Goal: Information Seeking & Learning: Find specific fact

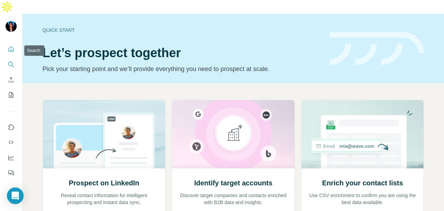
click at [8, 61] on icon "Search" at bounding box center [11, 64] width 7 height 7
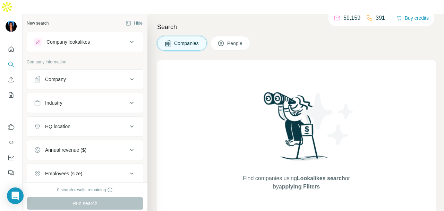
click at [62, 71] on button "Company" at bounding box center [85, 79] width 116 height 17
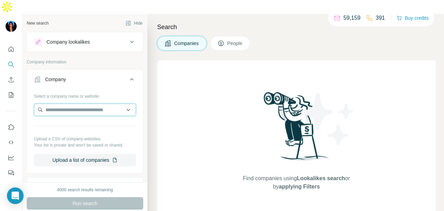
paste input "**********"
type input "*"
type input "**********"
click at [111, 104] on input "**********" at bounding box center [85, 110] width 102 height 12
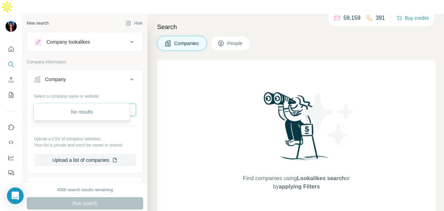
click at [111, 104] on input "**********" at bounding box center [85, 110] width 102 height 12
click at [164, 103] on div "Find companies using Lookalikes search or by applying Filters" at bounding box center [296, 140] width 278 height 160
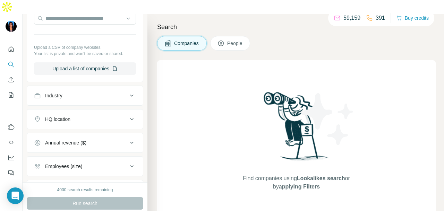
scroll to position [80, 0]
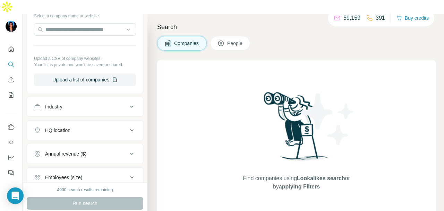
click at [229, 40] on span "People" at bounding box center [235, 43] width 16 height 7
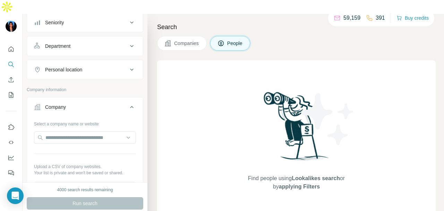
click at [97, 66] on div "Personal location" at bounding box center [81, 69] width 94 height 7
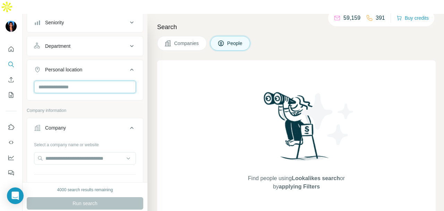
click at [94, 81] on input "text" at bounding box center [85, 87] width 102 height 12
type input "*********"
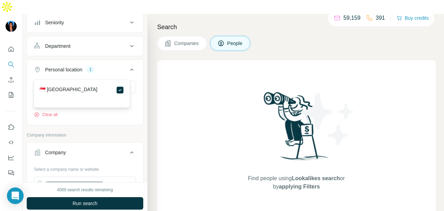
click at [158, 102] on div "Find people using Lookalikes search or by applying Filters" at bounding box center [296, 140] width 278 height 160
click at [114, 43] on div "Department" at bounding box center [81, 46] width 94 height 7
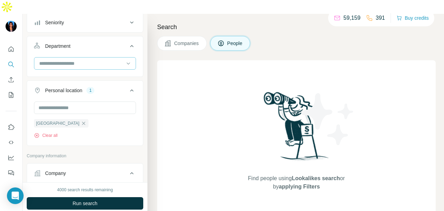
click at [103, 60] on input at bounding box center [81, 64] width 86 height 8
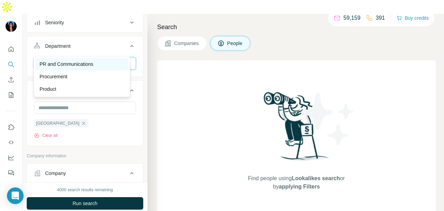
type input "**"
click at [83, 62] on p "PR and Communications" at bounding box center [67, 64] width 54 height 7
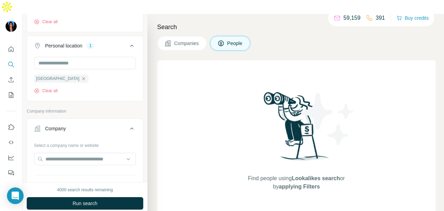
scroll to position [11, 0]
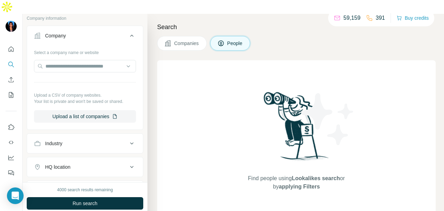
scroll to position [312, 0]
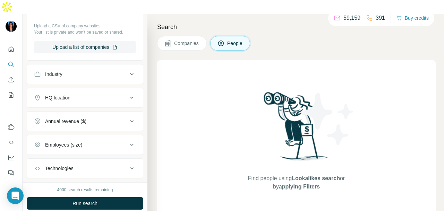
drag, startPoint x: 93, startPoint y: 60, endPoint x: 99, endPoint y: 92, distance: 33.2
click at [93, 71] on div "Industry" at bounding box center [81, 74] width 94 height 7
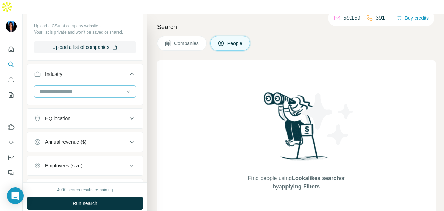
click at [97, 88] on input at bounding box center [81, 92] width 86 height 8
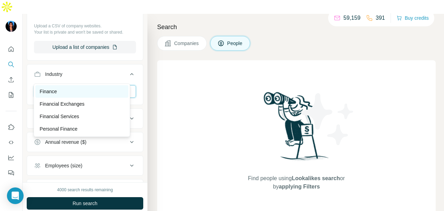
type input "*****"
click at [88, 90] on div "Finance" at bounding box center [82, 91] width 85 height 7
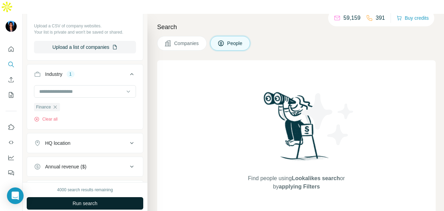
click at [113, 197] on button "Run search" at bounding box center [85, 203] width 116 height 12
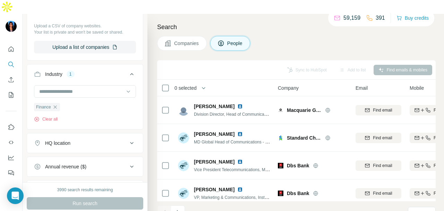
scroll to position [174, 0]
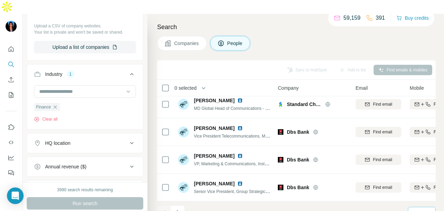
click at [420, 209] on div "10" at bounding box center [420, 212] width 17 height 7
click at [426, 153] on div "40" at bounding box center [421, 159] width 24 height 12
click at [411, 207] on div "40" at bounding box center [422, 213] width 28 height 12
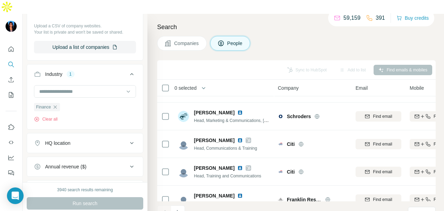
scroll to position [1560, 0]
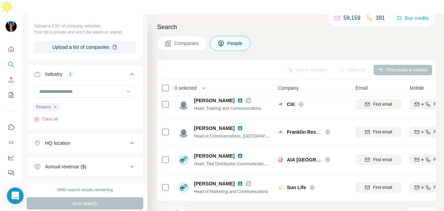
click at [181, 209] on icon "Navigate to next page" at bounding box center [177, 212] width 7 height 7
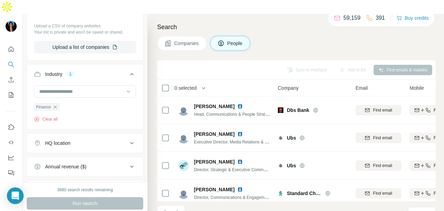
scroll to position [693, 0]
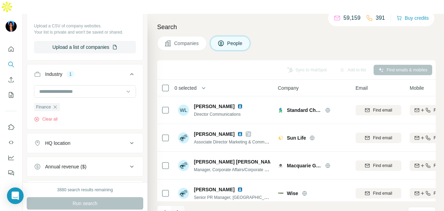
click at [177, 209] on icon "Navigate to next page" at bounding box center [177, 212] width 7 height 7
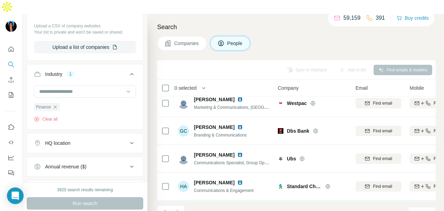
scroll to position [1386, 0]
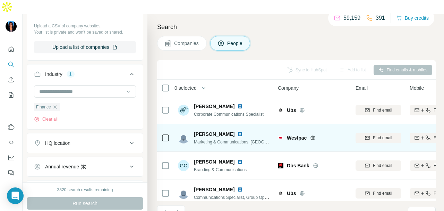
click at [237, 131] on img at bounding box center [240, 134] width 6 height 6
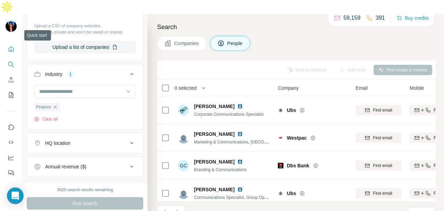
click at [10, 43] on button "Quick start" at bounding box center [11, 49] width 11 height 12
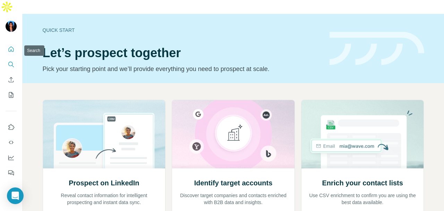
click at [11, 61] on icon "Search" at bounding box center [11, 64] width 7 height 7
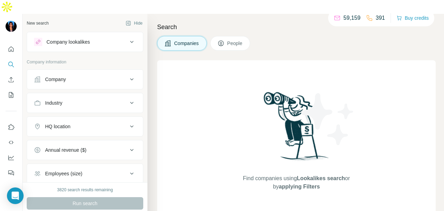
click at [69, 76] on div "Company" at bounding box center [81, 79] width 94 height 7
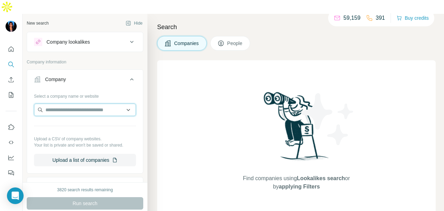
click at [68, 104] on input "text" at bounding box center [85, 110] width 102 height 12
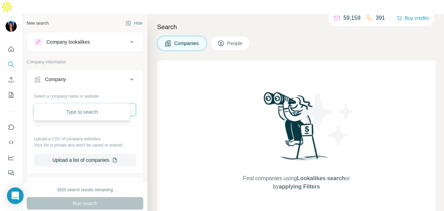
paste input "**********"
type input "**********"
click at [89, 114] on div "Westpac [DOMAIN_NAME]" at bounding box center [81, 114] width 93 height 19
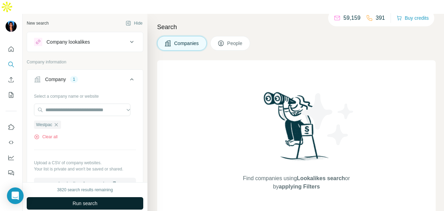
click at [89, 200] on span "Run search" at bounding box center [84, 203] width 25 height 7
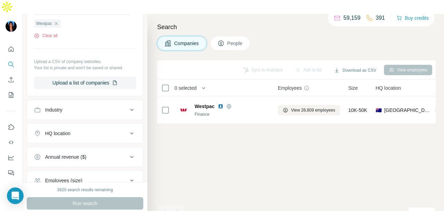
scroll to position [104, 0]
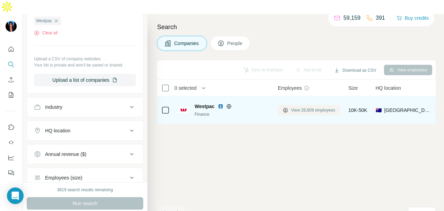
click at [284, 109] on icon at bounding box center [285, 110] width 3 height 3
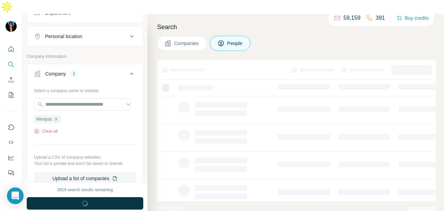
scroll to position [35, 0]
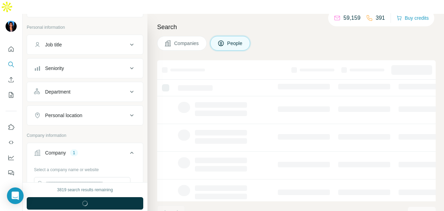
click at [100, 112] on div "Personal location" at bounding box center [81, 115] width 94 height 7
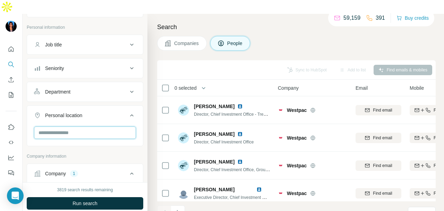
click at [86, 126] on input "text" at bounding box center [85, 132] width 102 height 12
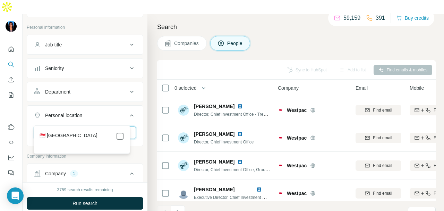
type input "*********"
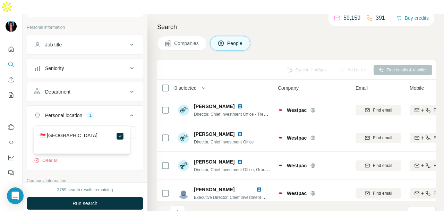
click at [111, 84] on button "Department" at bounding box center [85, 92] width 116 height 17
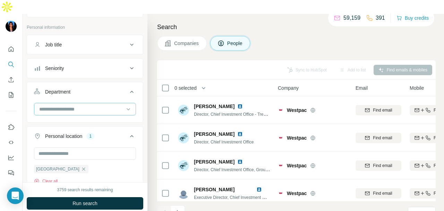
click at [106, 103] on div at bounding box center [81, 109] width 86 height 12
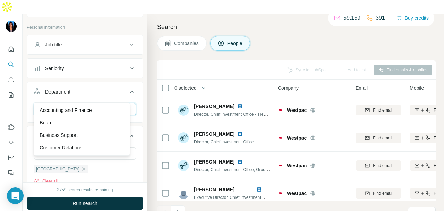
click at [56, 105] on input at bounding box center [81, 109] width 86 height 8
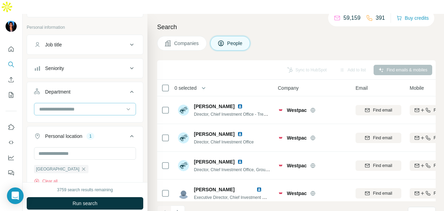
click at [56, 105] on input at bounding box center [81, 109] width 86 height 8
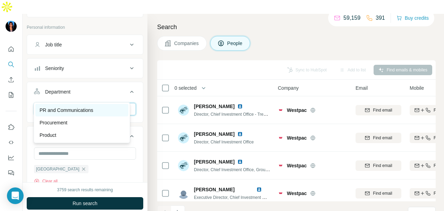
type input "**"
click at [65, 109] on p "PR and Communications" at bounding box center [67, 110] width 54 height 7
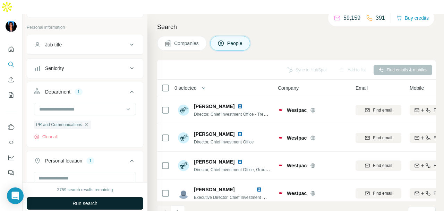
click at [82, 200] on span "Run search" at bounding box center [84, 203] width 25 height 7
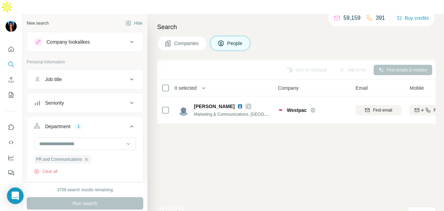
click at [81, 38] on div "Company lookalikes" at bounding box center [67, 41] width 43 height 7
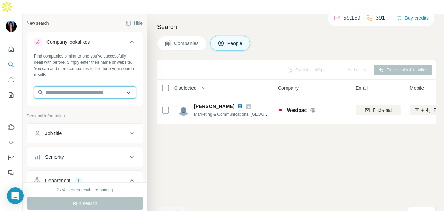
click at [85, 86] on input "text" at bounding box center [85, 92] width 102 height 12
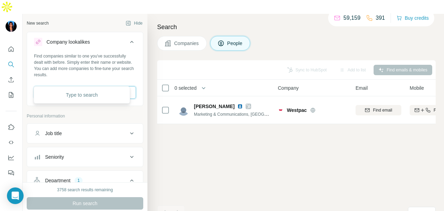
drag, startPoint x: 85, startPoint y: 79, endPoint x: 84, endPoint y: 90, distance: 11.1
paste input "**********"
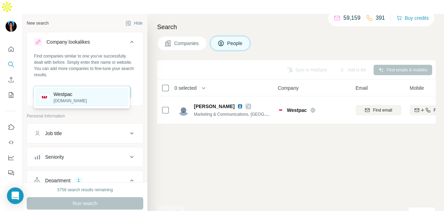
type input "**********"
click at [85, 98] on div "Westpac [DOMAIN_NAME]" at bounding box center [81, 97] width 93 height 19
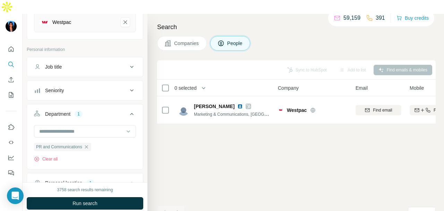
scroll to position [139, 0]
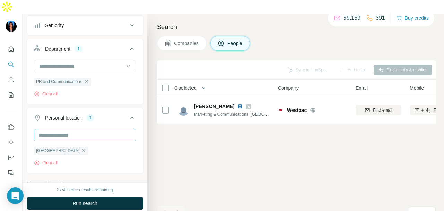
scroll to position [173, 0]
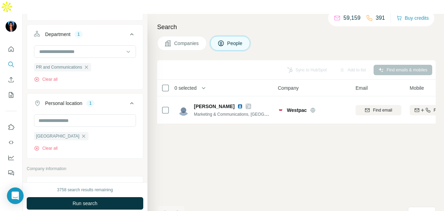
click at [89, 64] on icon "button" at bounding box center [87, 67] width 6 height 6
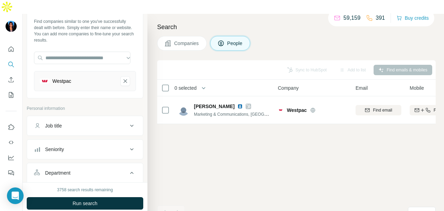
scroll to position [0, 0]
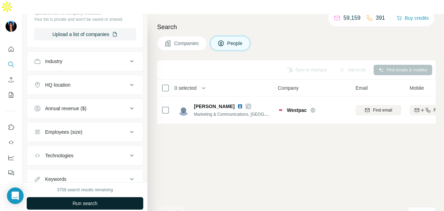
scroll to position [454, 0]
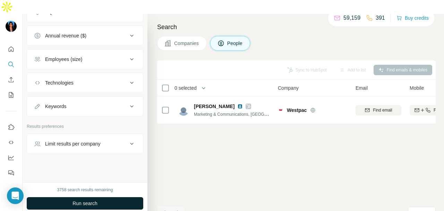
click at [105, 197] on button "Run search" at bounding box center [85, 203] width 116 height 12
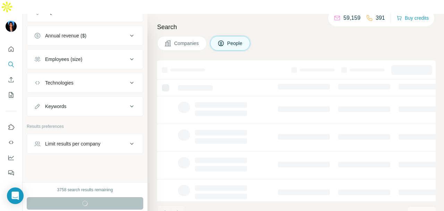
click at [187, 40] on span "Companies" at bounding box center [186, 43] width 25 height 7
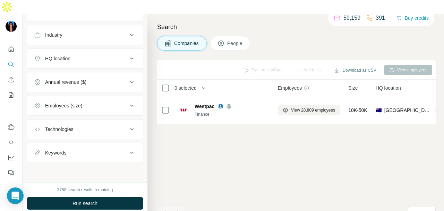
scroll to position [231, 0]
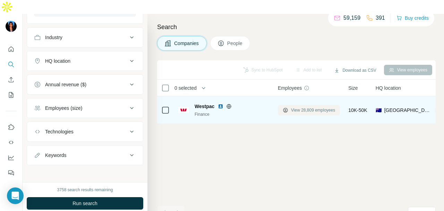
click at [297, 105] on button "View 28,809 employees" at bounding box center [309, 110] width 62 height 10
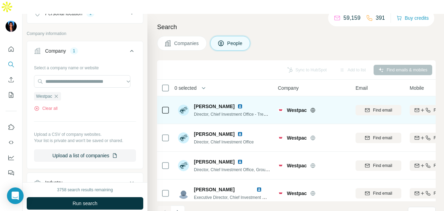
scroll to position [520, 0]
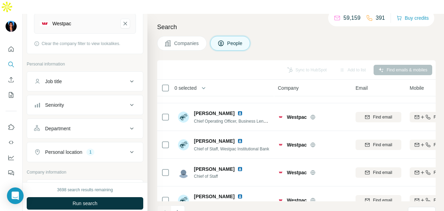
scroll to position [161, 0]
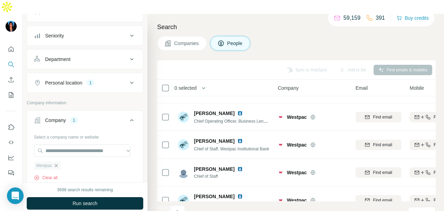
click at [59, 163] on icon "button" at bounding box center [56, 166] width 6 height 6
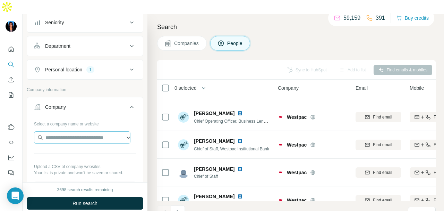
scroll to position [148, 0]
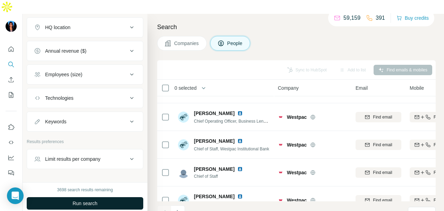
scroll to position [387, 0]
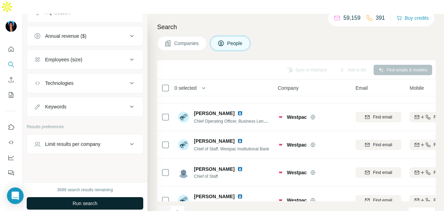
click at [90, 200] on span "Run search" at bounding box center [84, 203] width 25 height 7
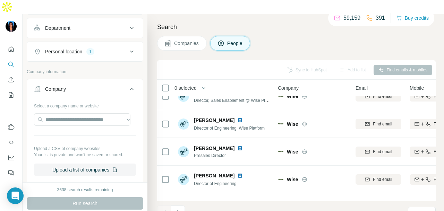
scroll to position [76, 0]
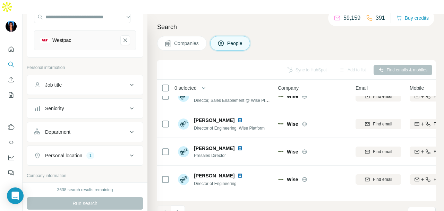
click at [60, 124] on button "Department" at bounding box center [85, 132] width 116 height 17
click at [65, 143] on div at bounding box center [81, 149] width 86 height 12
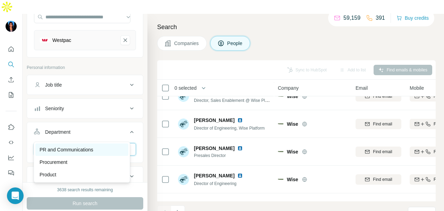
type input "**"
click at [108, 151] on div "PR and Communications" at bounding box center [82, 149] width 85 height 7
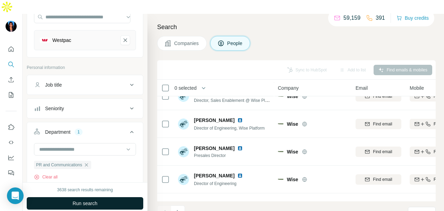
click at [116, 197] on button "Run search" at bounding box center [85, 203] width 116 height 12
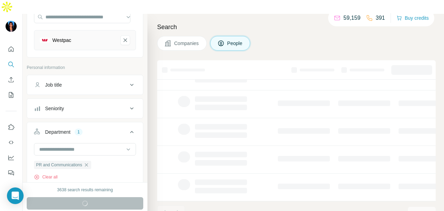
scroll to position [174, 0]
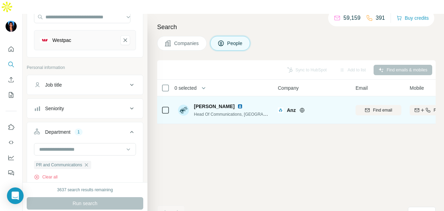
click at [237, 104] on img at bounding box center [240, 107] width 6 height 6
